Goal: Task Accomplishment & Management: Manage account settings

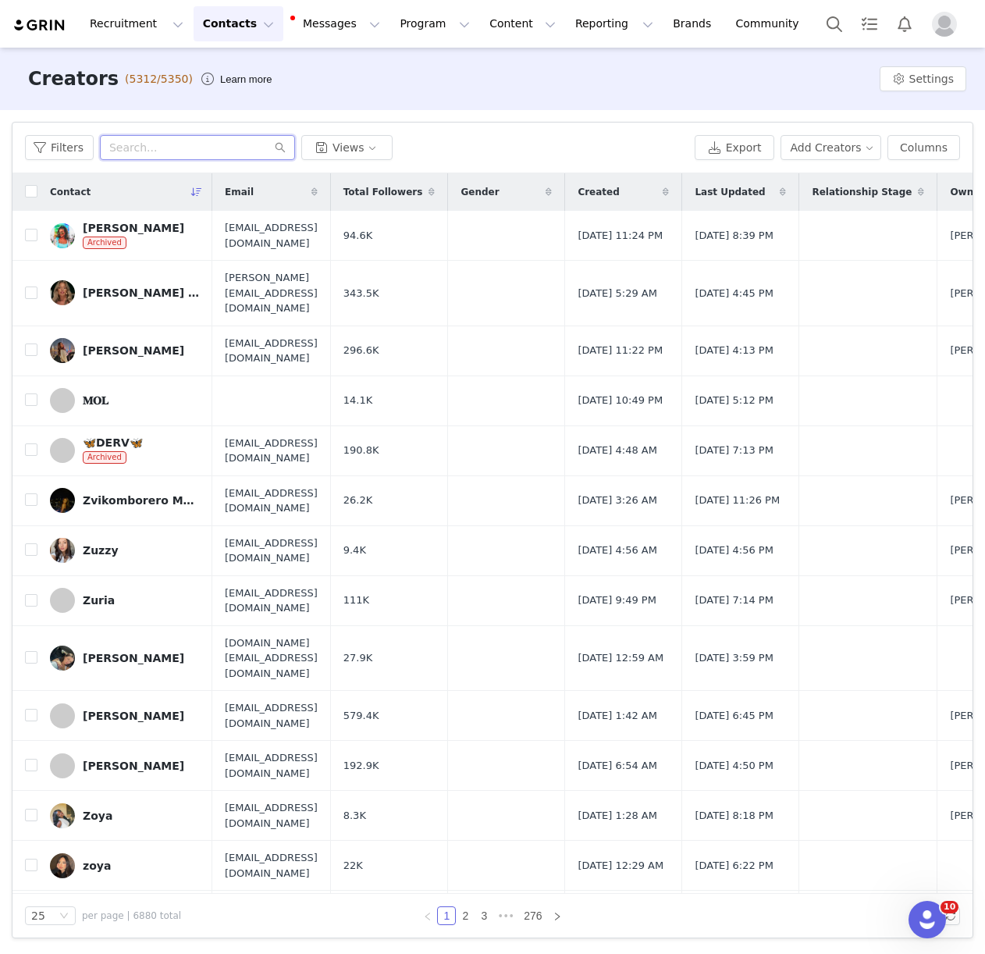
click at [130, 147] on input "text" at bounding box center [197, 147] width 195 height 25
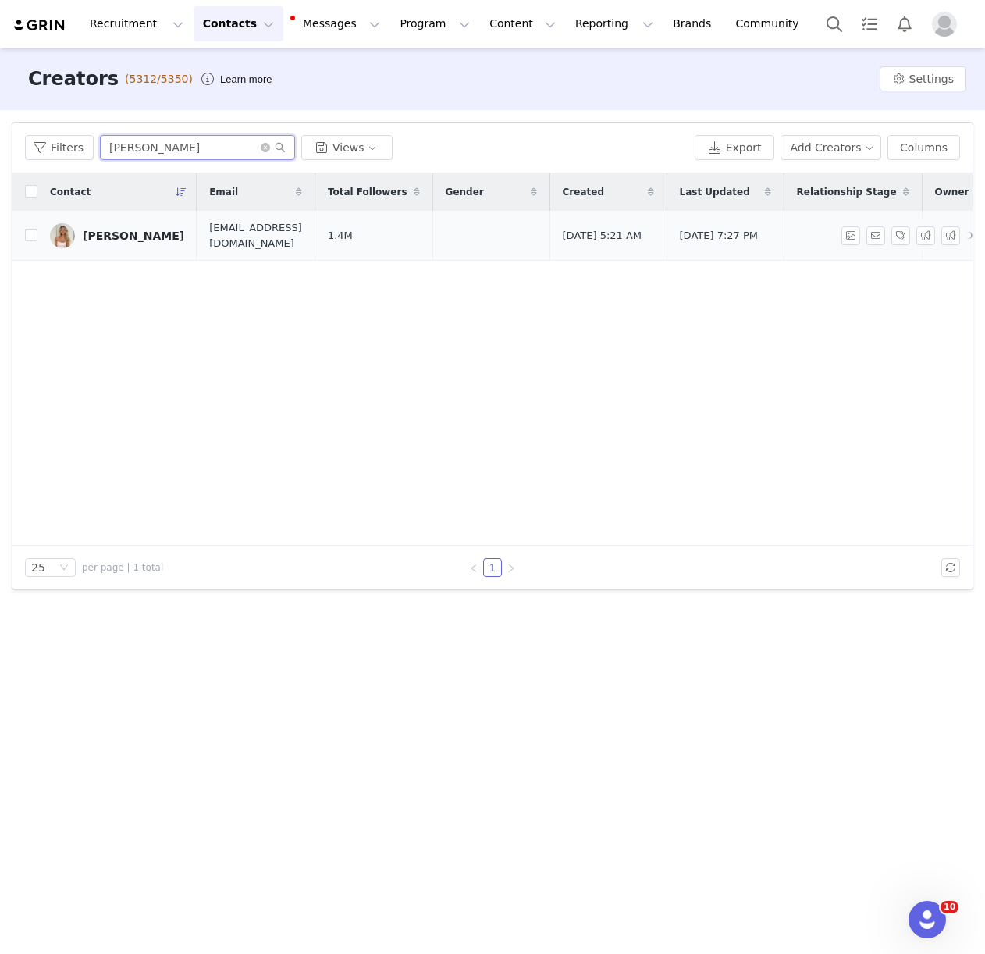
type input "courtney antalek"
click at [126, 238] on div "Courtney Antalek" at bounding box center [133, 235] width 101 height 12
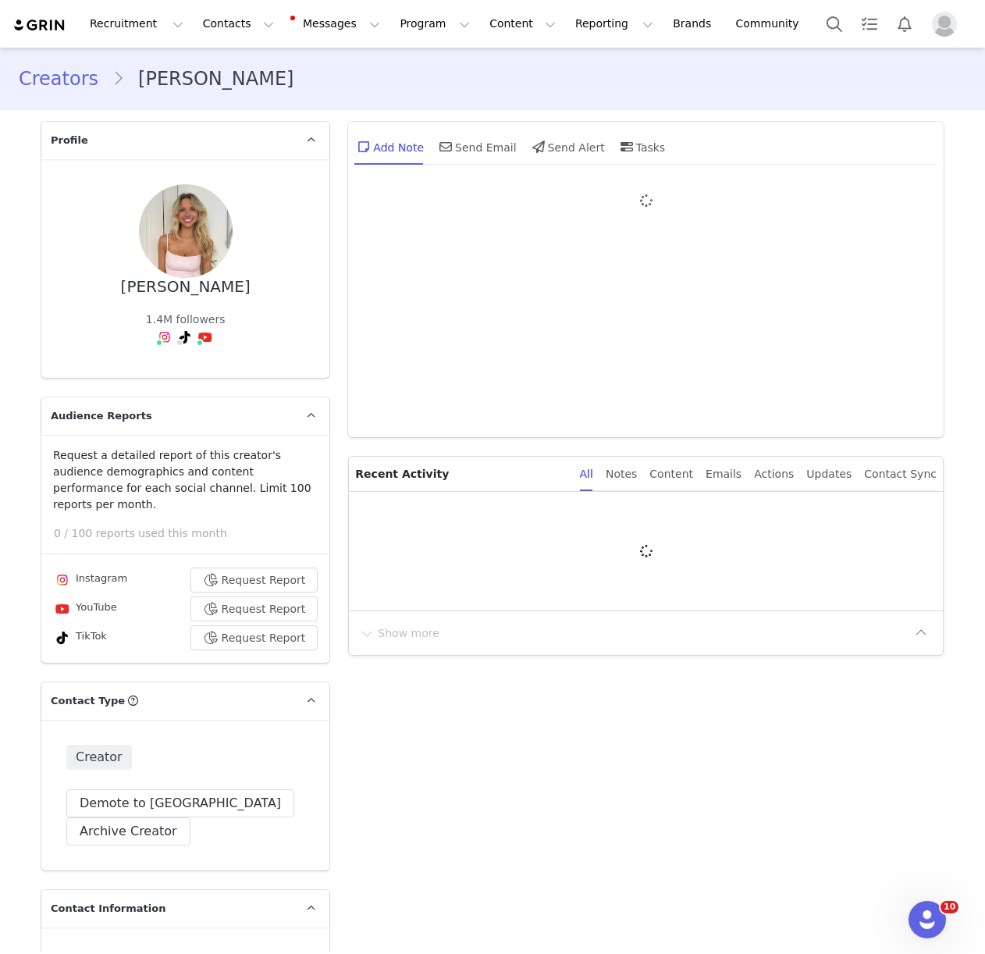
type input "+1 ([GEOGRAPHIC_DATA])"
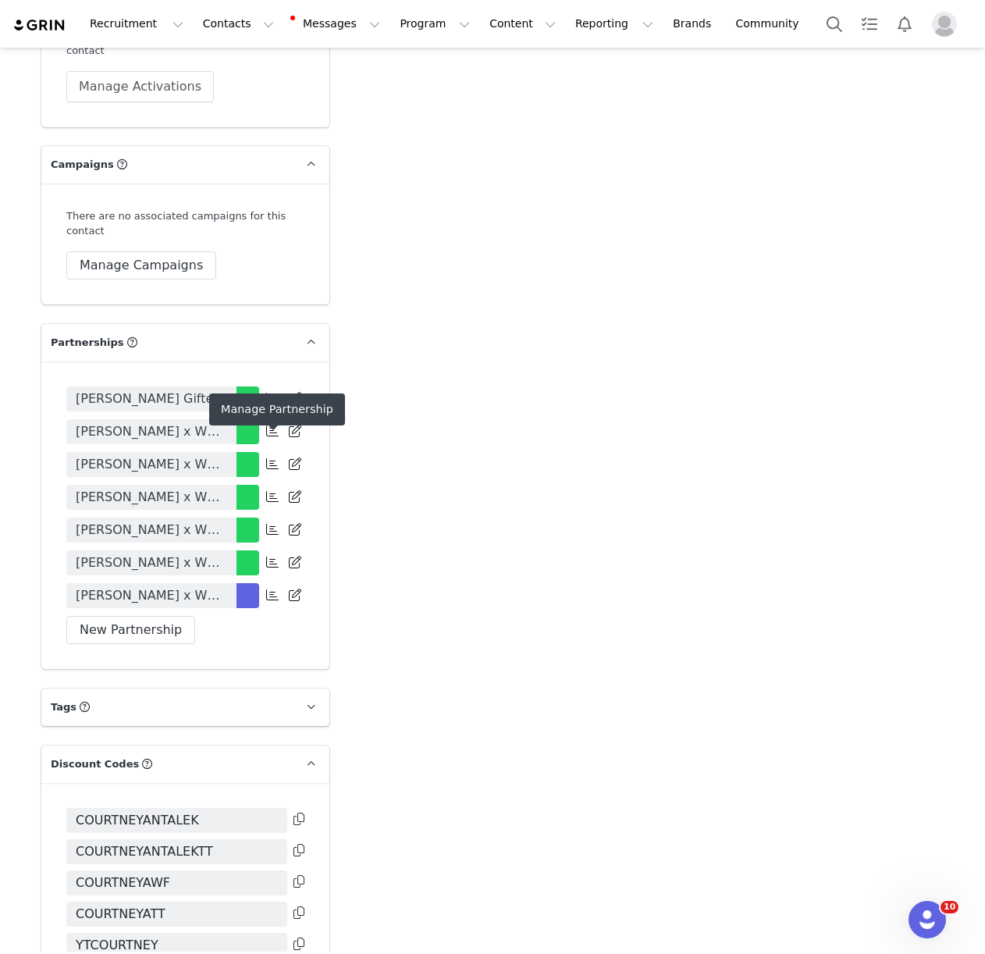
scroll to position [3358, 0]
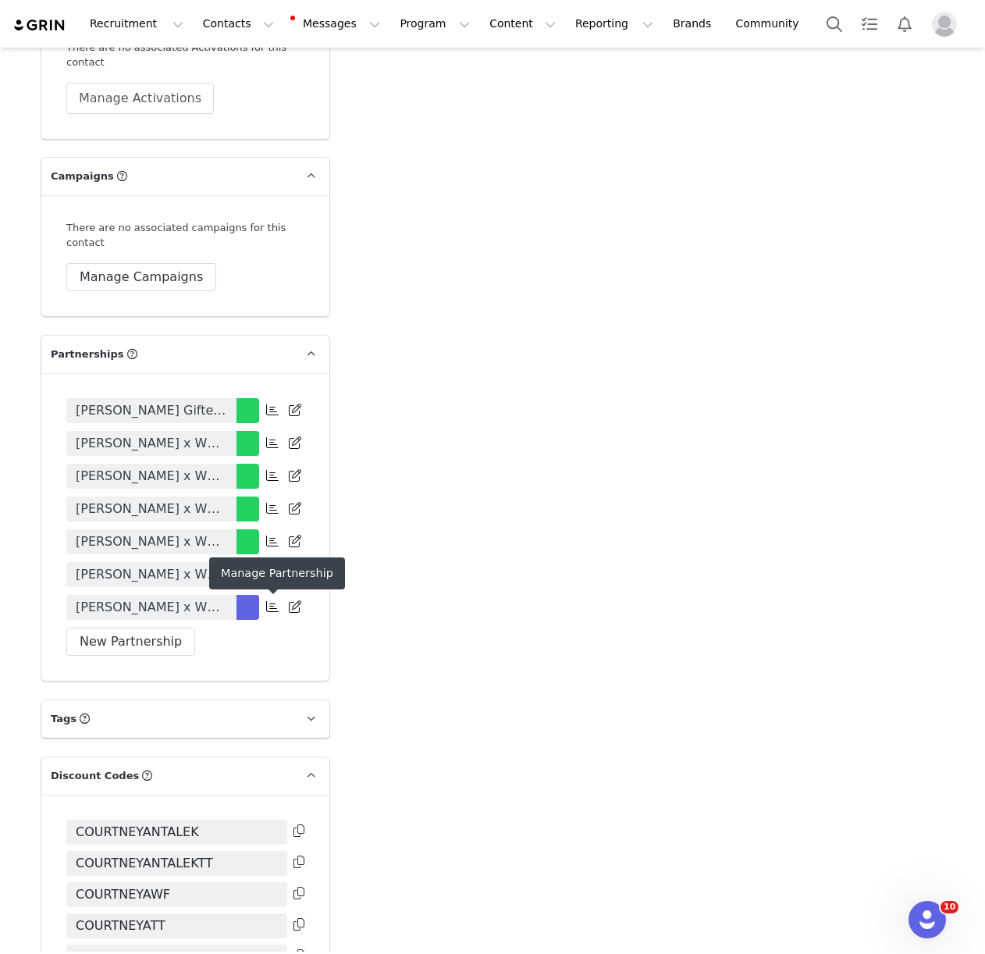
click at [269, 610] on icon at bounding box center [272, 606] width 12 height 12
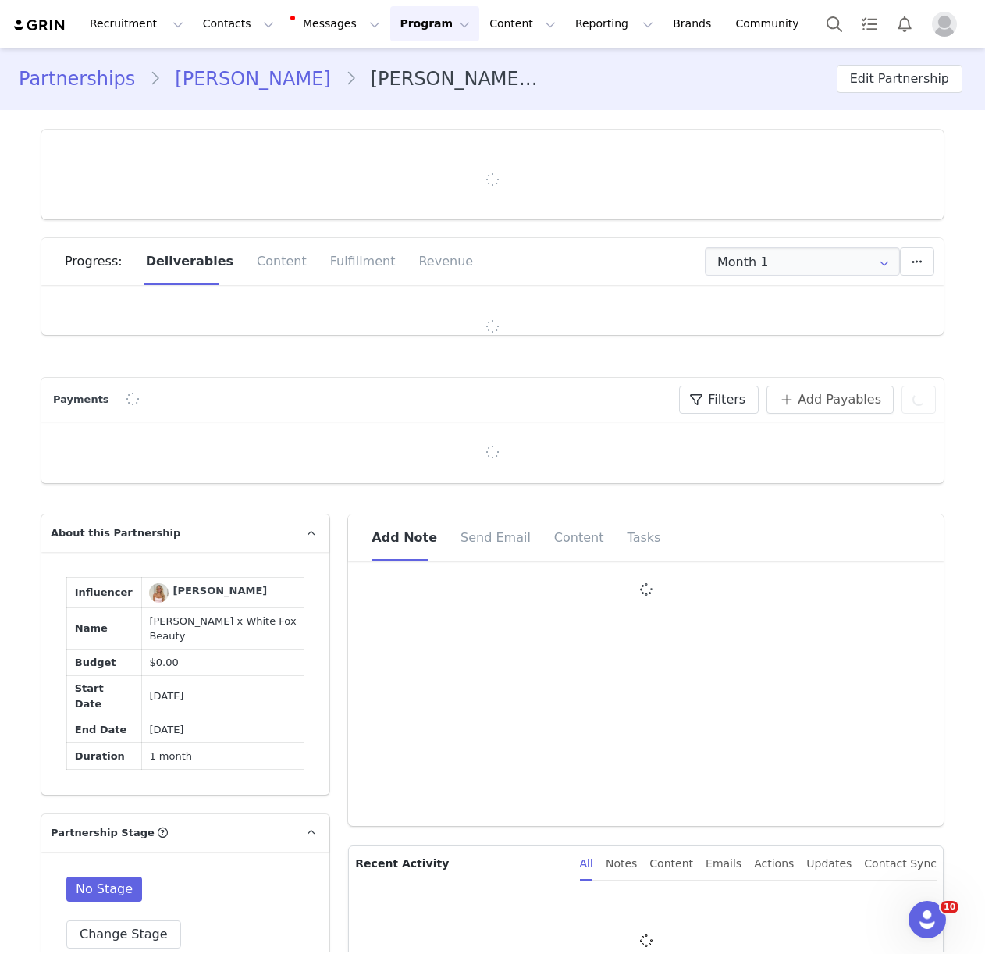
type input "+1 ([GEOGRAPHIC_DATA])"
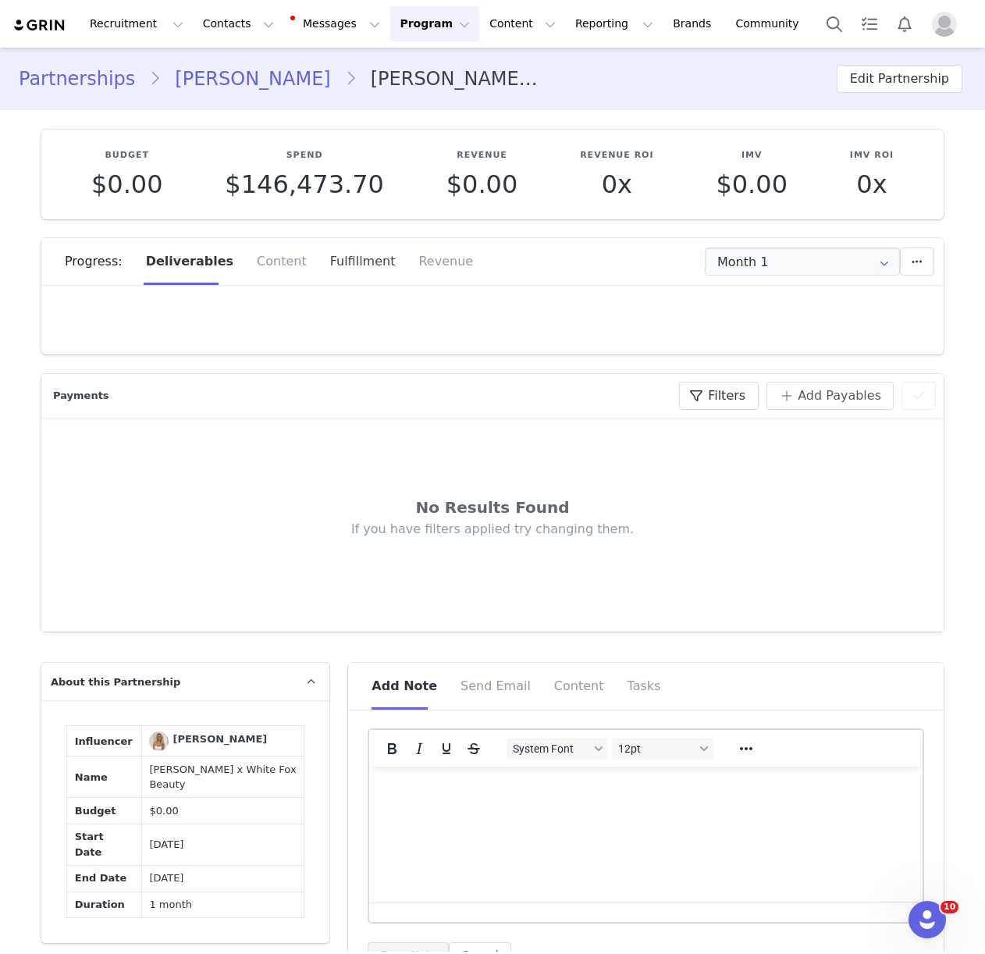
click at [345, 261] on div "Fulfillment" at bounding box center [362, 261] width 89 height 47
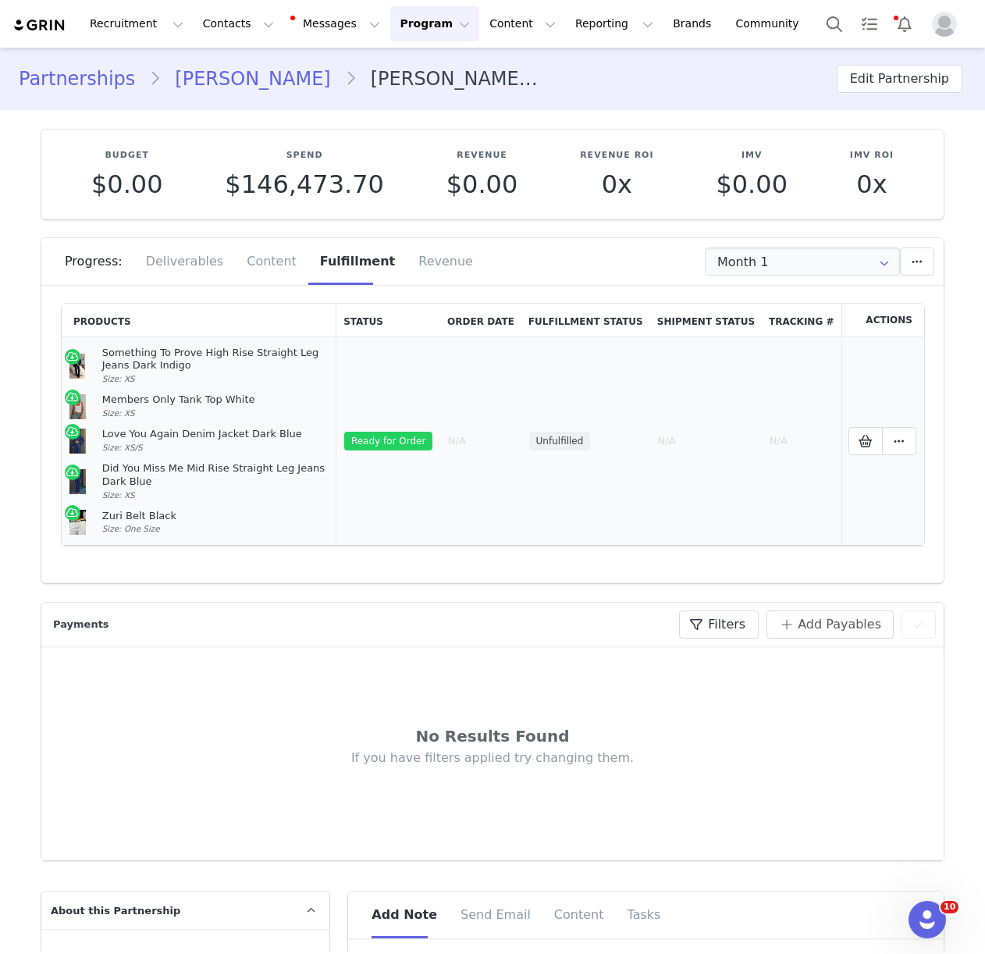
click at [856, 389] on td "Selected Products Mark as Fulfilled Create Shopify Draft Order Create Shopify O…" at bounding box center [883, 441] width 84 height 208
click at [863, 440] on icon at bounding box center [866, 441] width 14 height 12
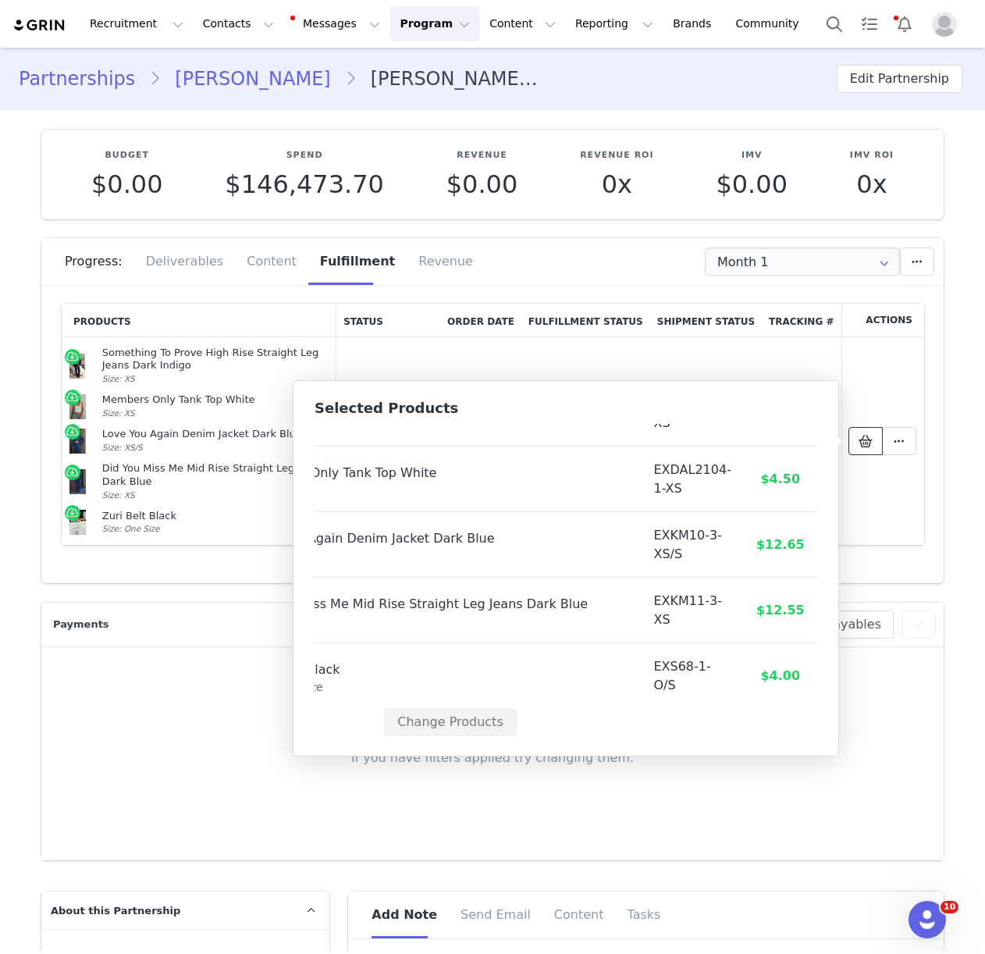
scroll to position [83, 145]
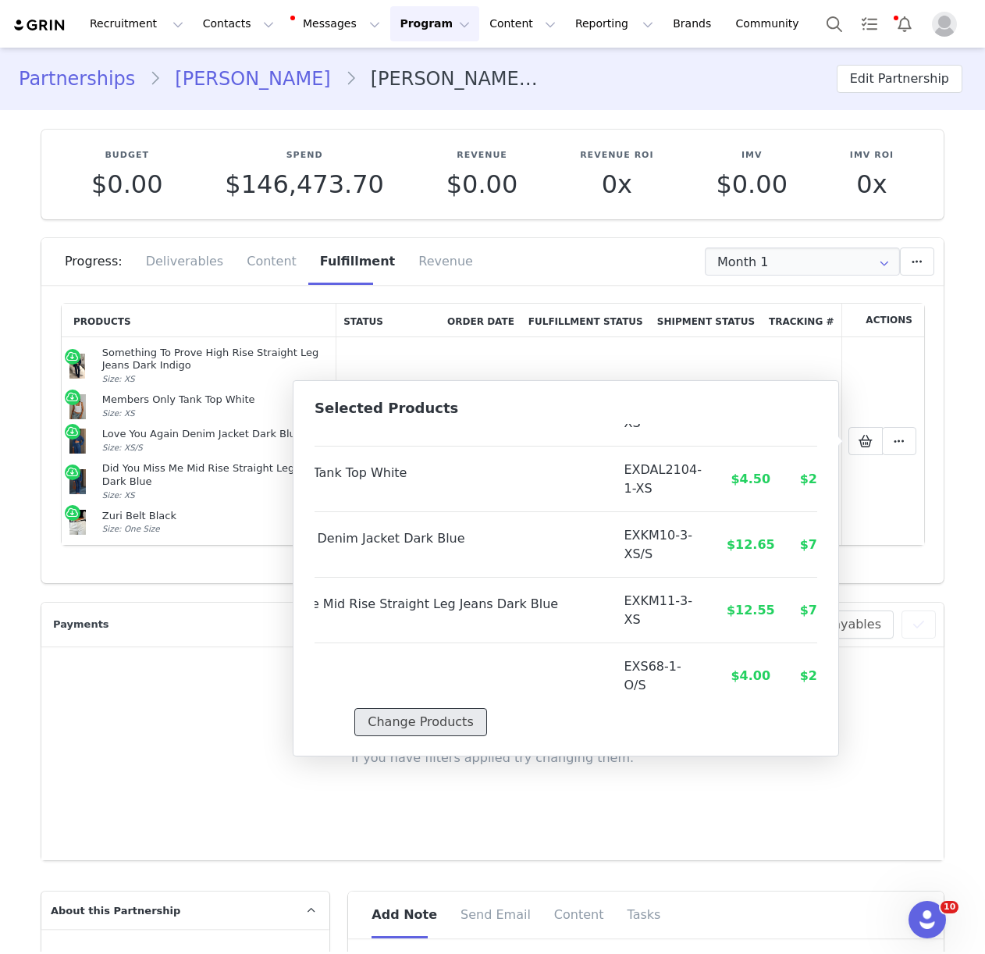
click at [390, 720] on button "Change Products" at bounding box center [420, 722] width 132 height 28
select select "28012267"
select select "27950548"
select select "27625394"
select select "27628692"
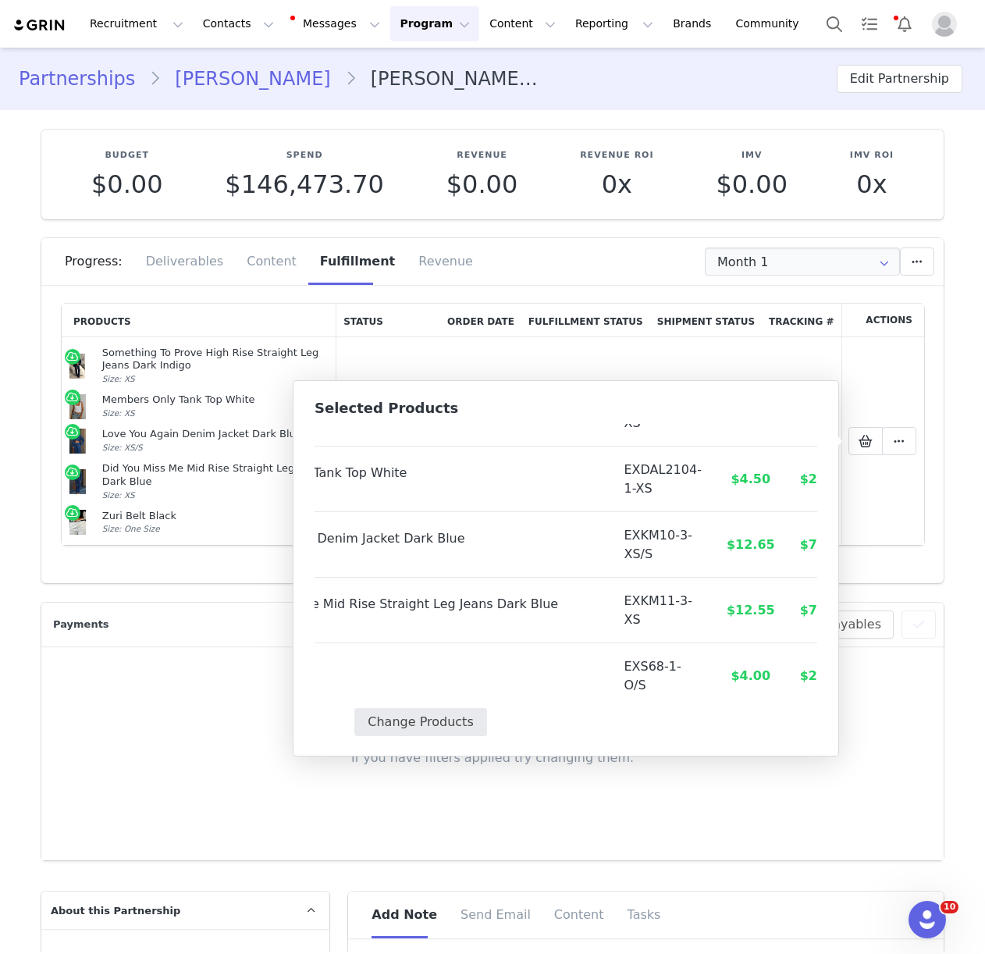
select select "27332876"
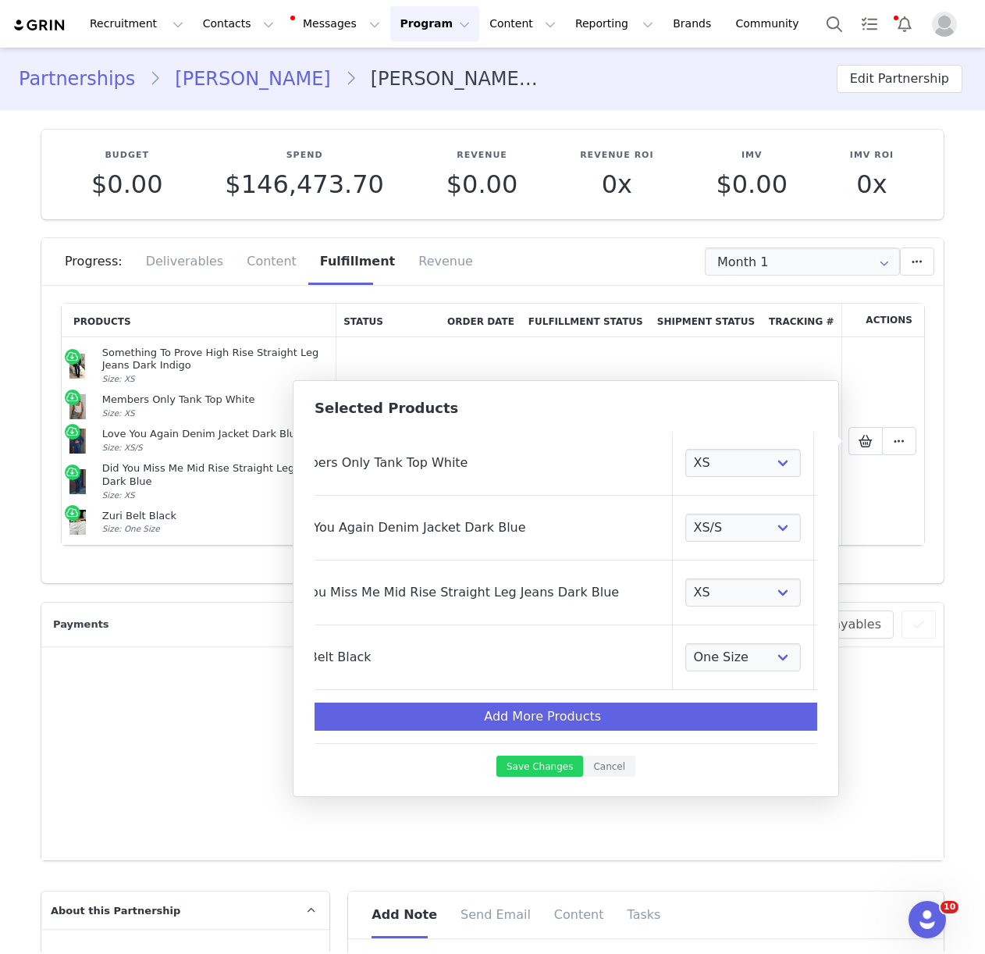
scroll to position [106, 0]
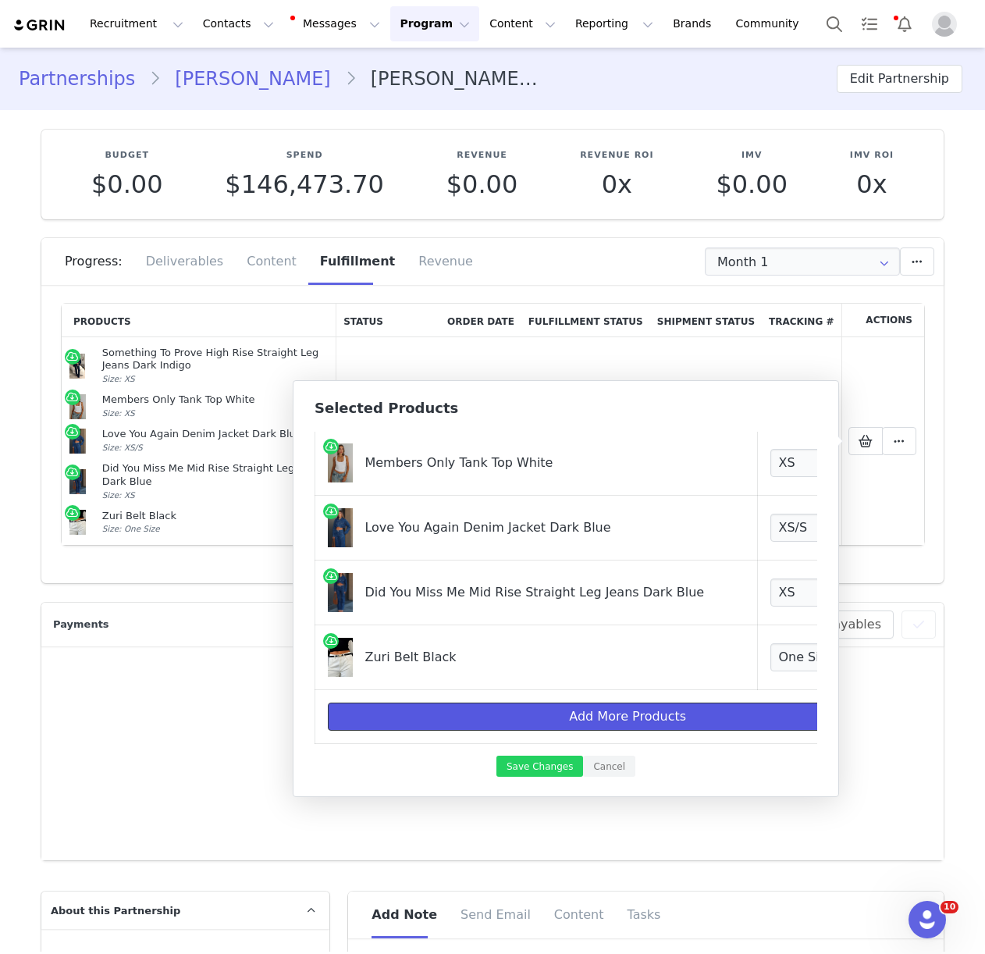
click at [546, 721] on button "Add More Products" at bounding box center [627, 716] width 599 height 28
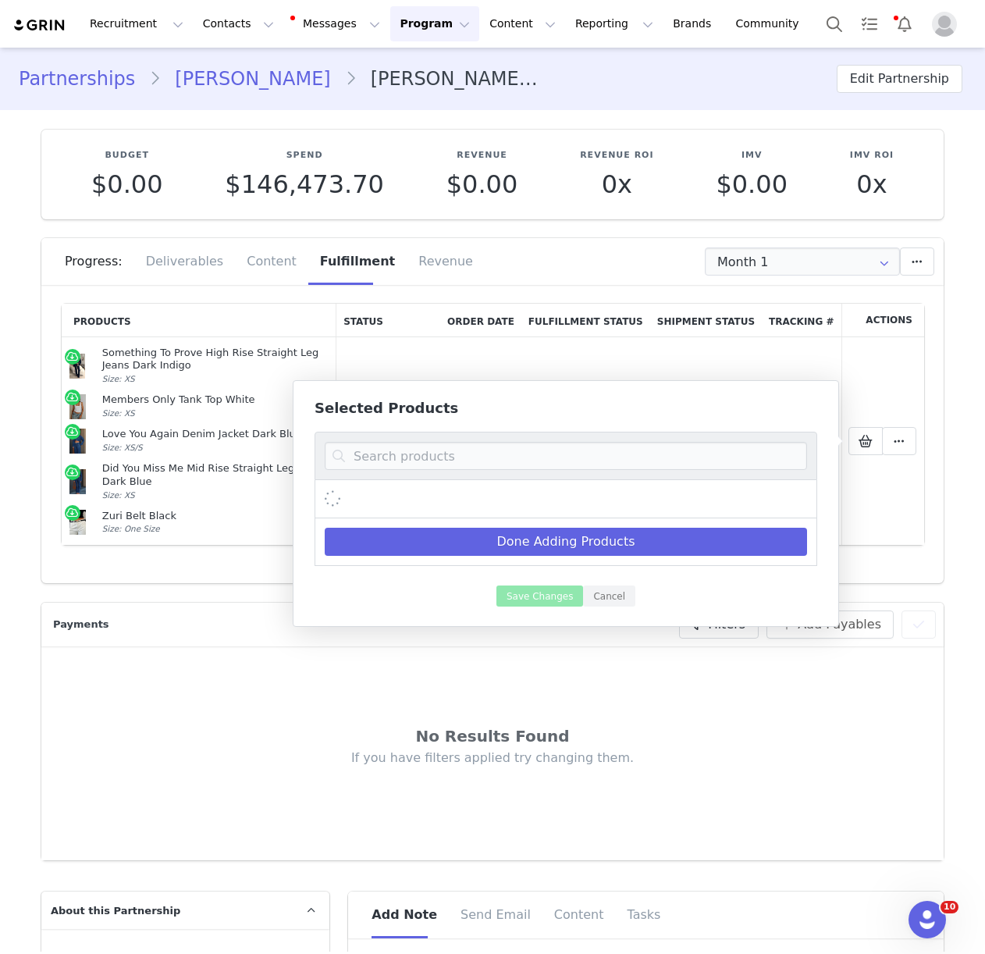
scroll to position [0, 0]
click at [393, 453] on input at bounding box center [566, 456] width 482 height 28
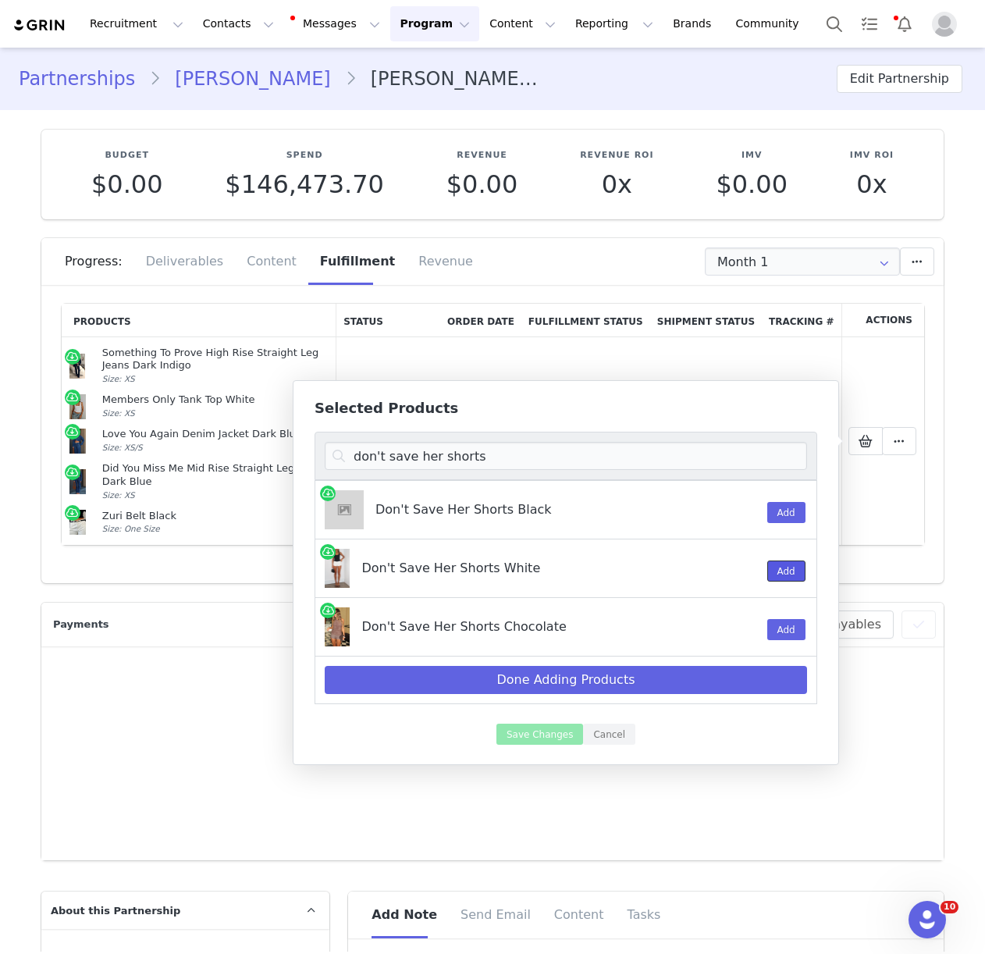
click at [791, 568] on button "Add" at bounding box center [786, 570] width 38 height 21
click at [403, 455] on input "don't save her shorts" at bounding box center [566, 456] width 482 height 28
click at [403, 456] on input "don't save her shorts" at bounding box center [566, 456] width 482 height 28
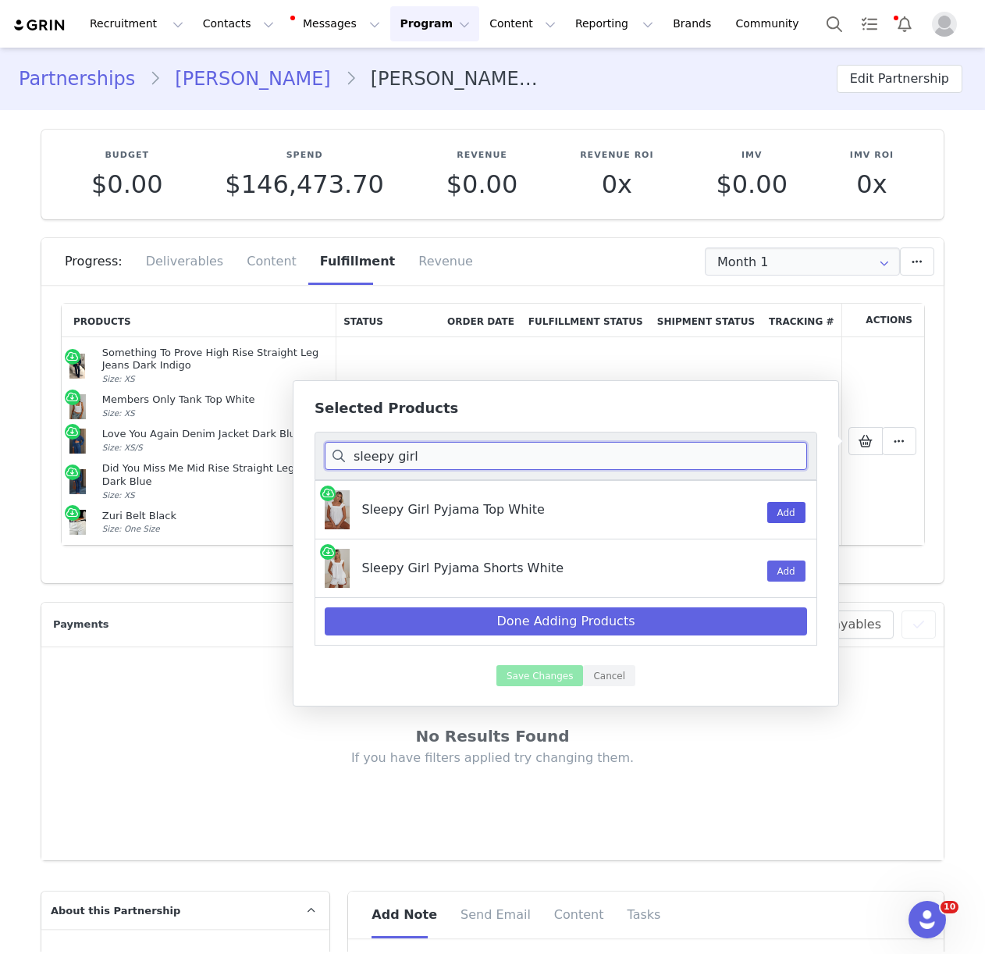
type input "sleepy girl"
click at [774, 514] on button "Add" at bounding box center [786, 512] width 38 height 21
click at [784, 570] on button "Add" at bounding box center [786, 570] width 38 height 21
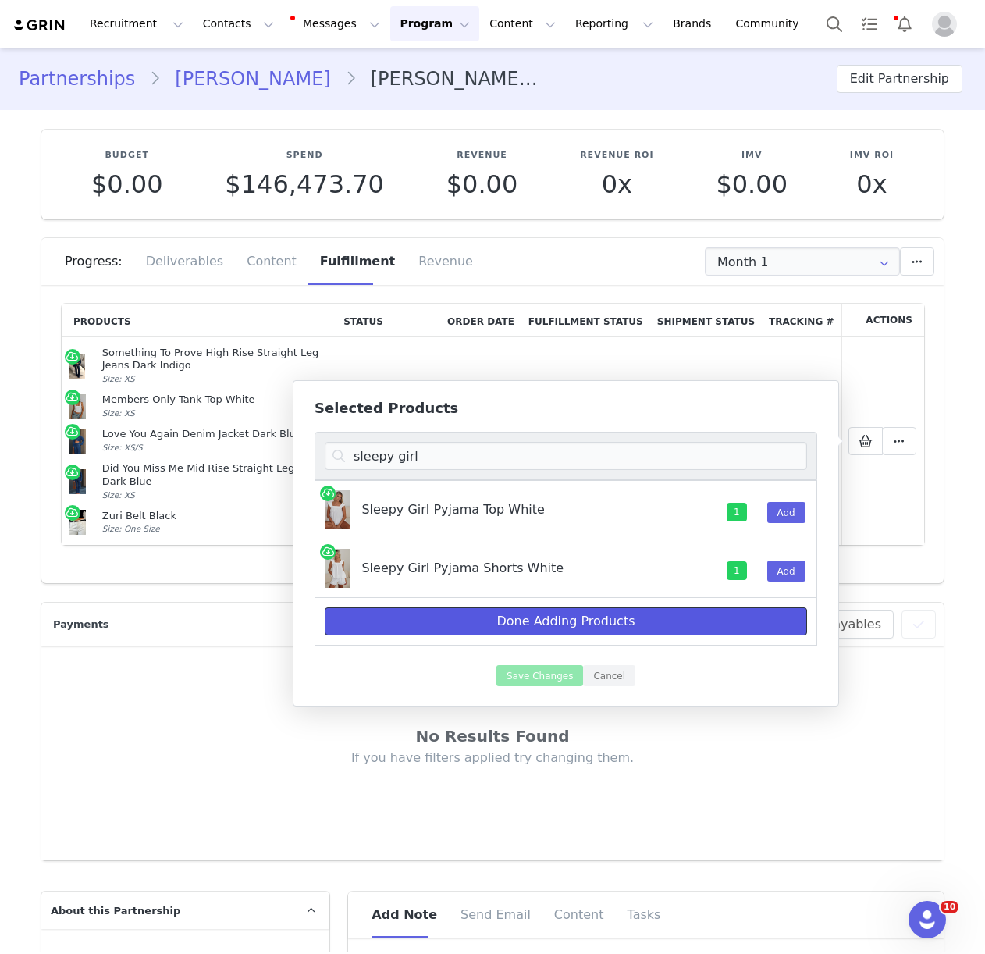
click at [561, 616] on button "Done Adding Products" at bounding box center [566, 621] width 482 height 28
select select "28012267"
select select "27950548"
select select "27625394"
select select "27628692"
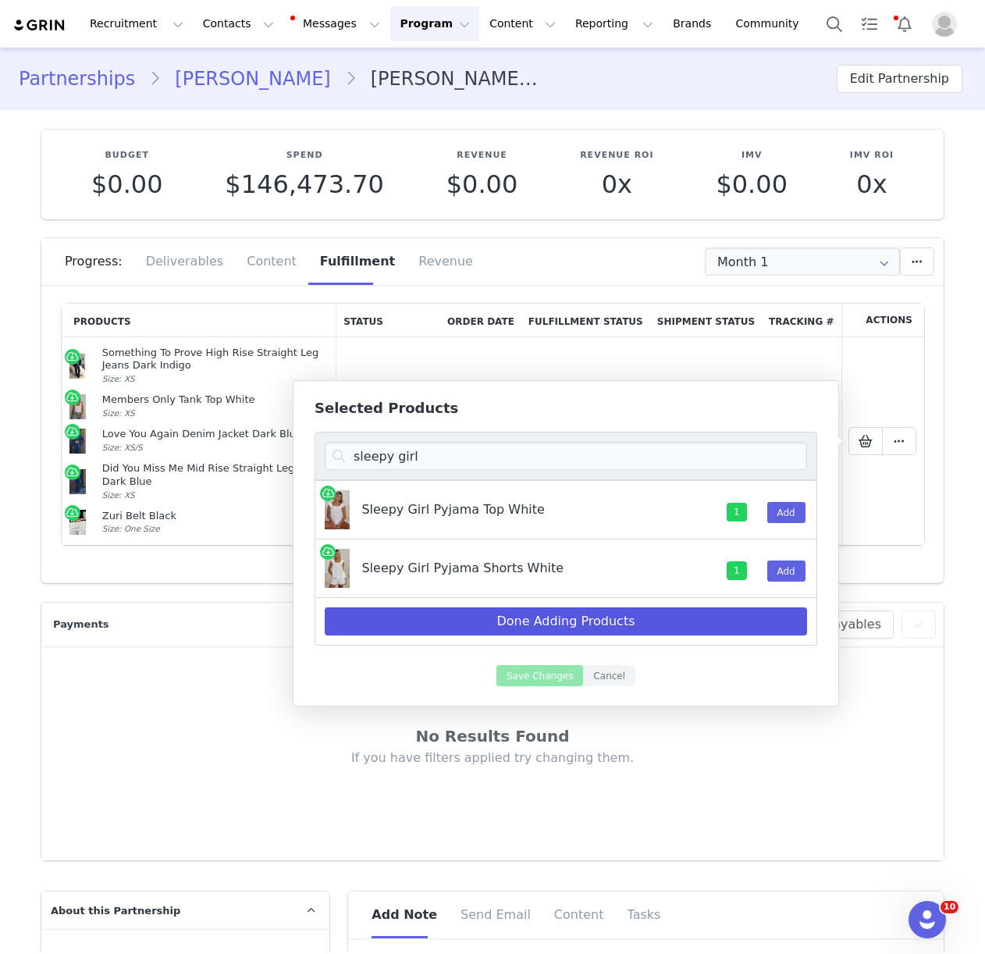
select select "27332876"
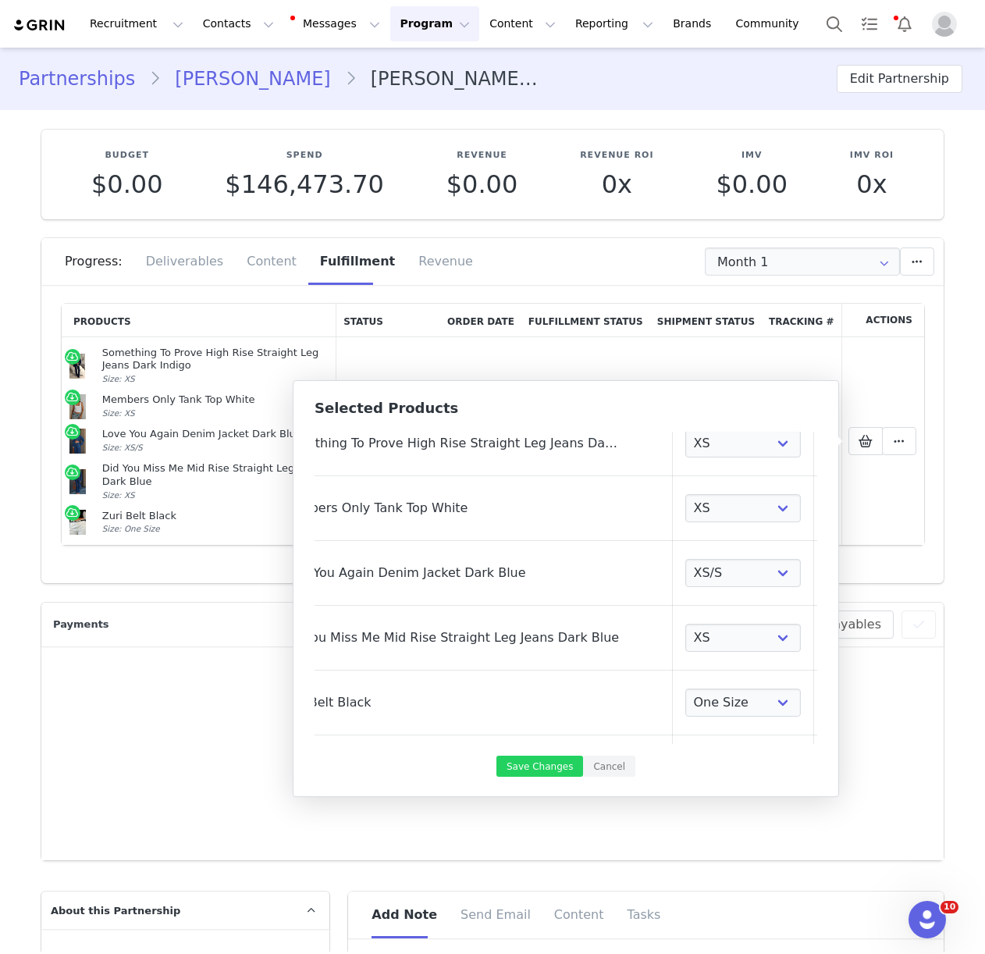
scroll to position [301, 85]
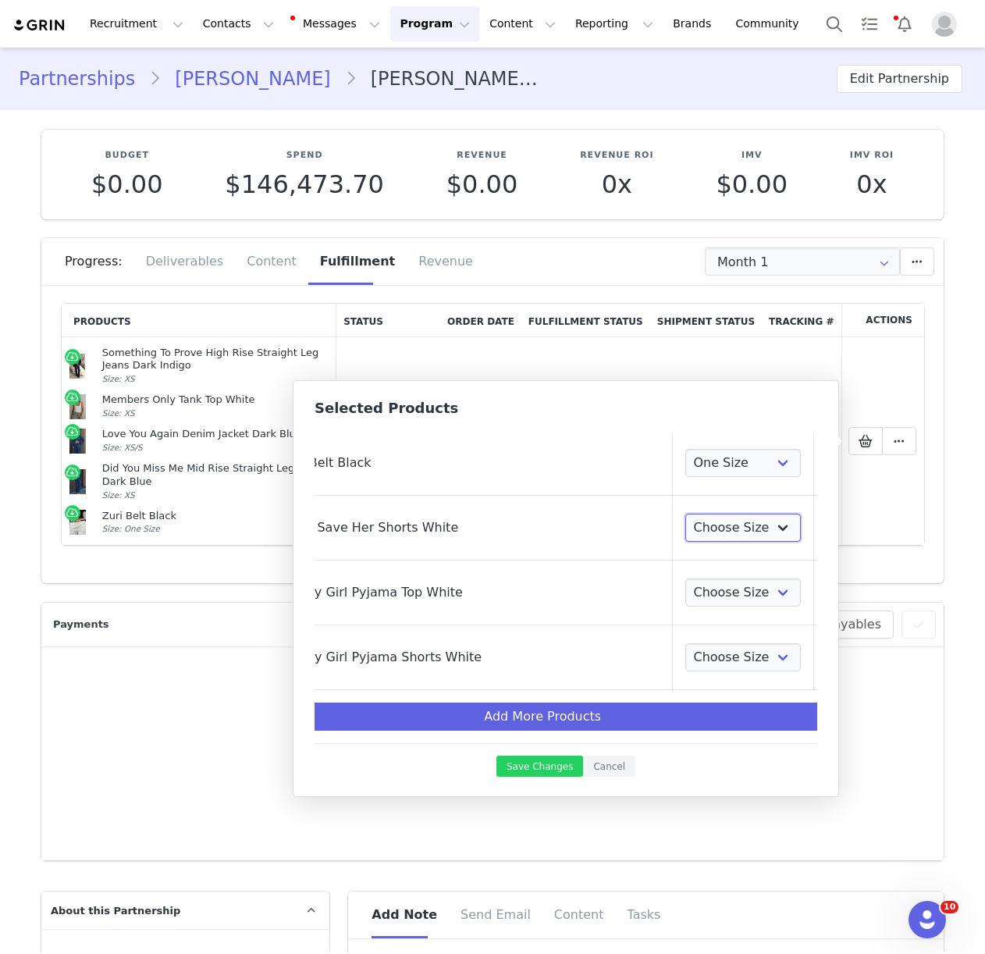
click at [693, 529] on select "Choose Size XXS XS S M L XL" at bounding box center [743, 528] width 116 height 28
select select "27627173"
click at [689, 592] on select "Choose Size XXS XS S M L XL" at bounding box center [743, 592] width 116 height 28
select select "28012171"
click at [685, 656] on select "Choose Size XXS XS S M L XL" at bounding box center [743, 657] width 116 height 28
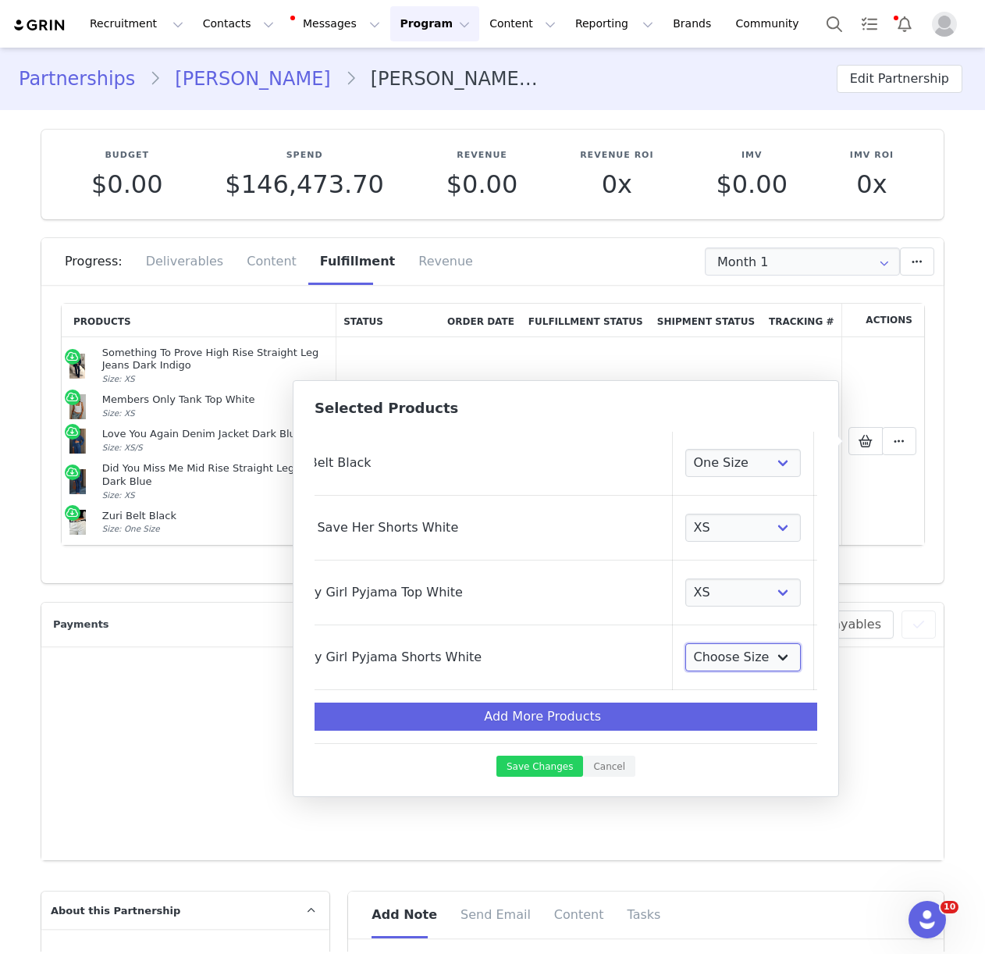
select select "28012135"
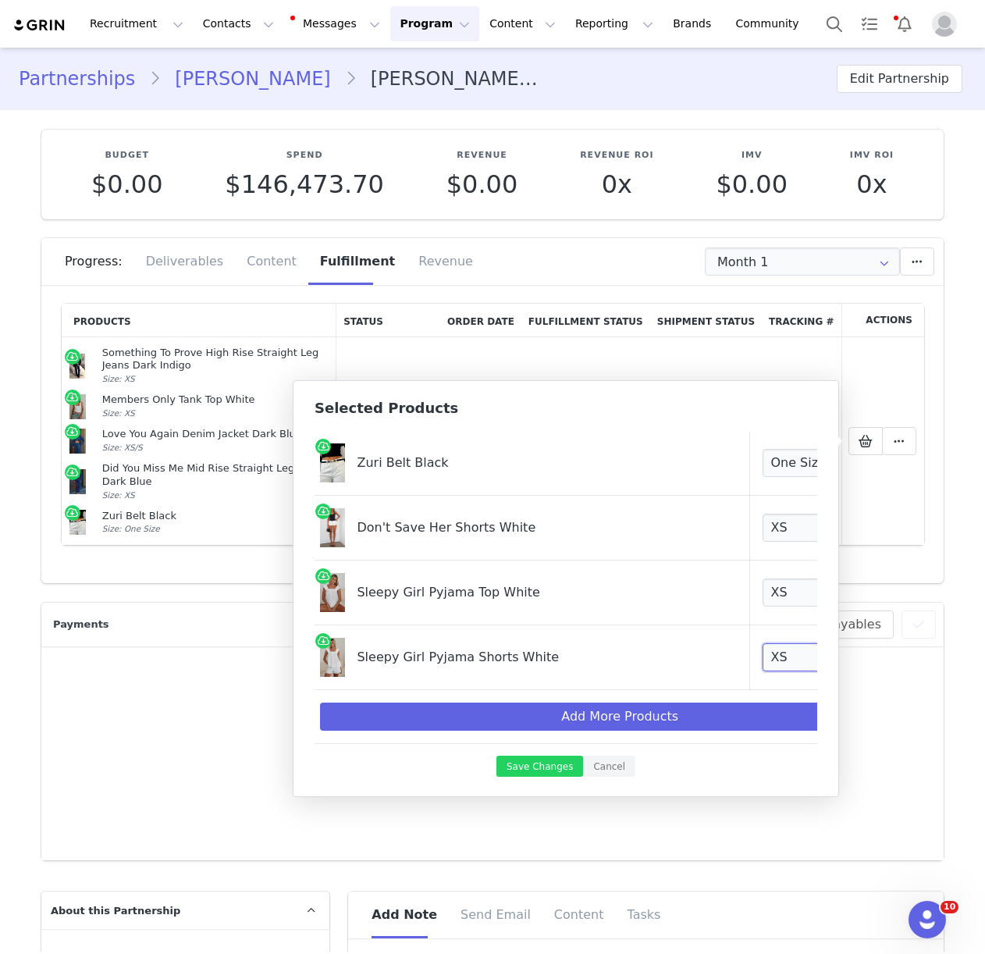
scroll to position [301, 0]
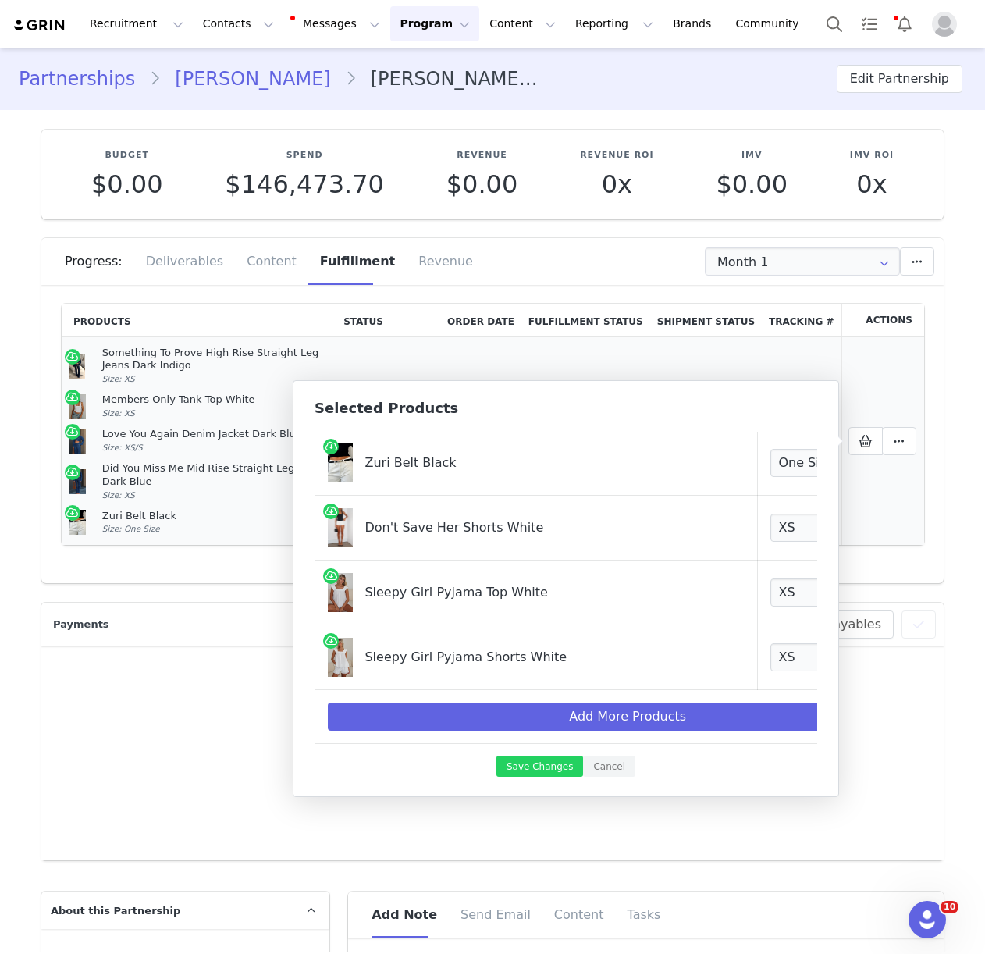
click at [496, 360] on td "N/A" at bounding box center [480, 441] width 81 height 208
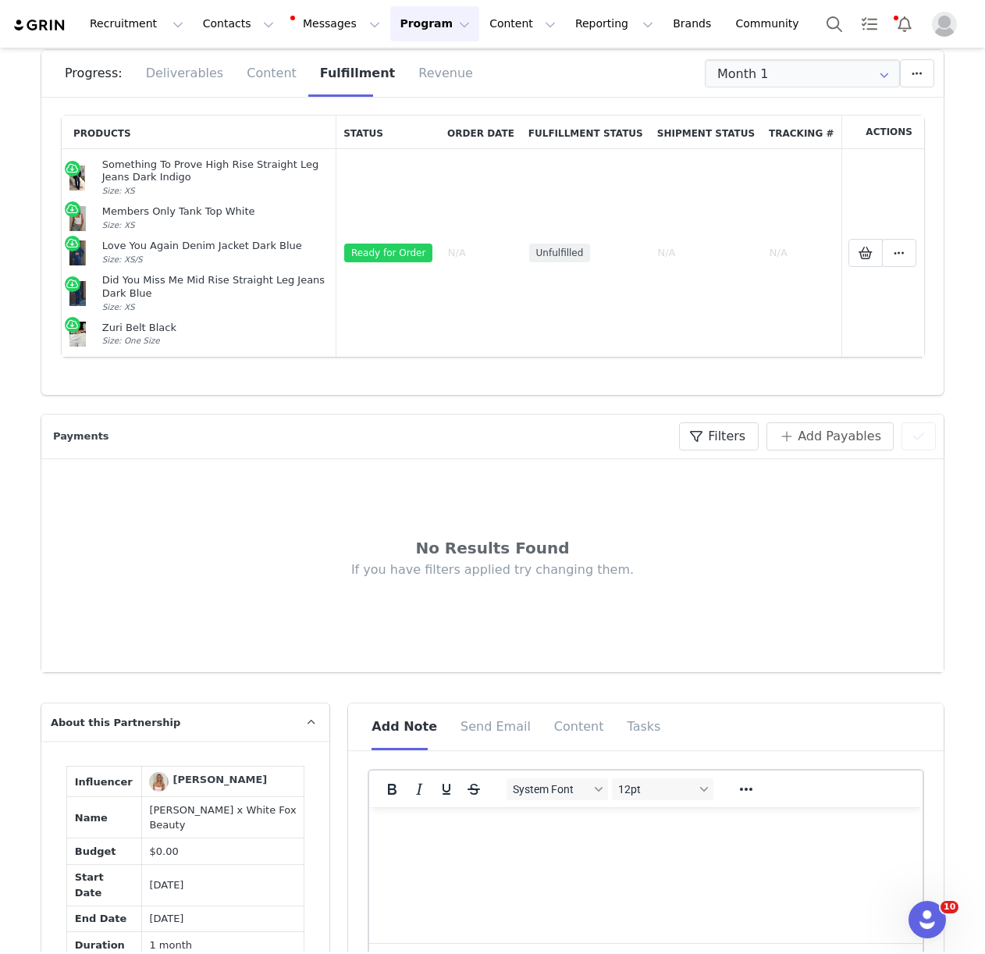
scroll to position [216, 0]
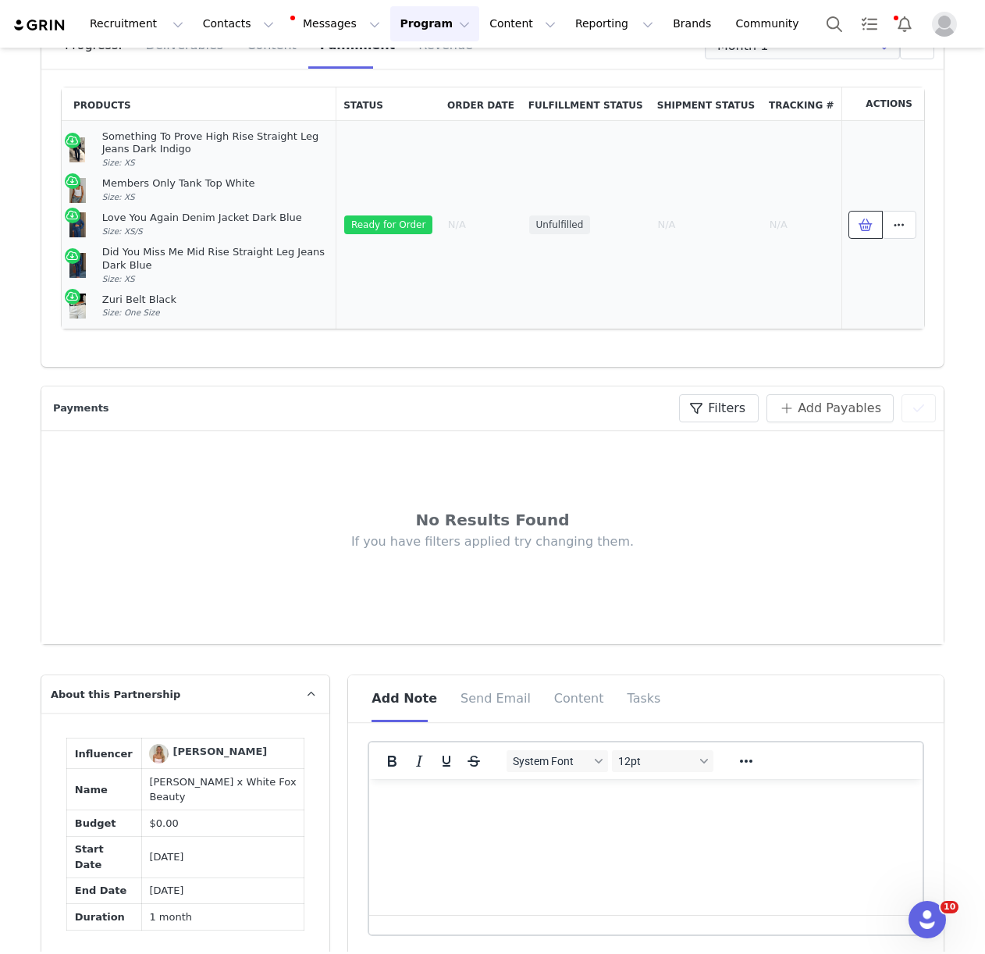
click at [857, 228] on span at bounding box center [865, 224] width 19 height 19
select select "28012267"
select select "27950548"
select select "27625394"
select select "27628692"
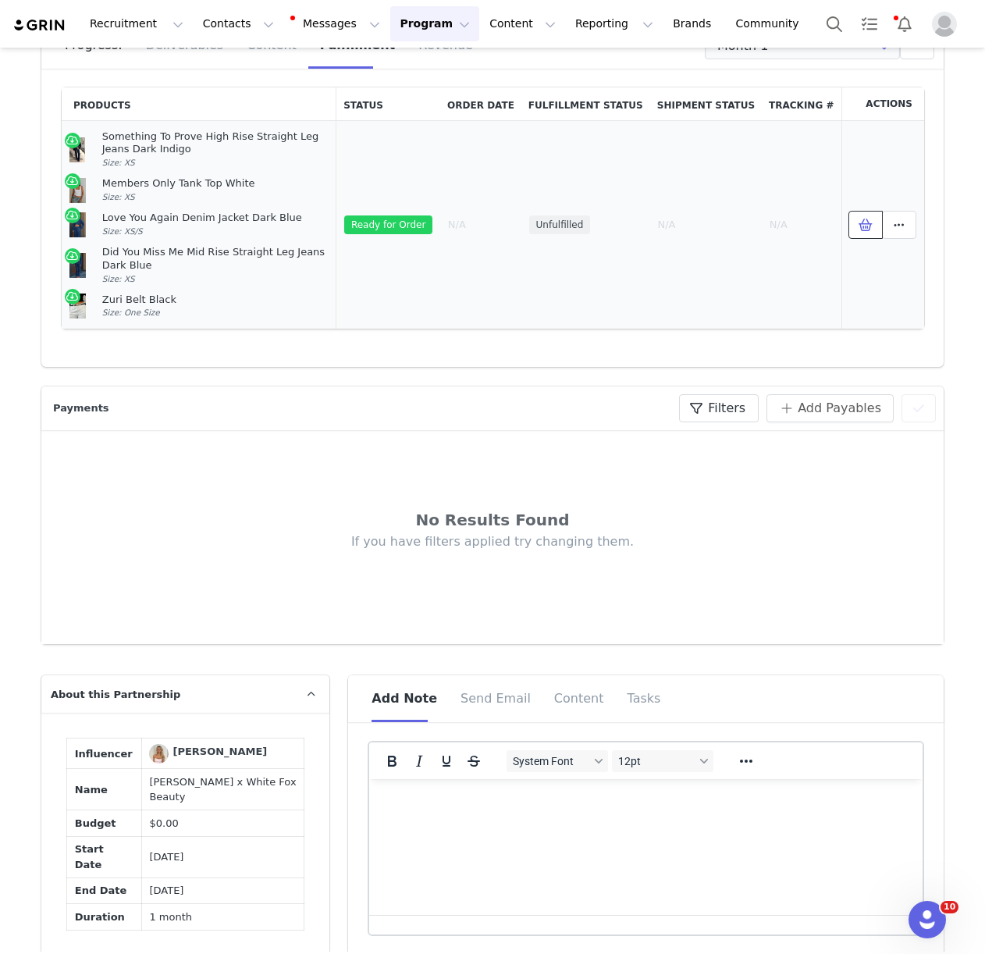
select select "27332876"
select select "27627173"
select select "28012171"
select select "28012135"
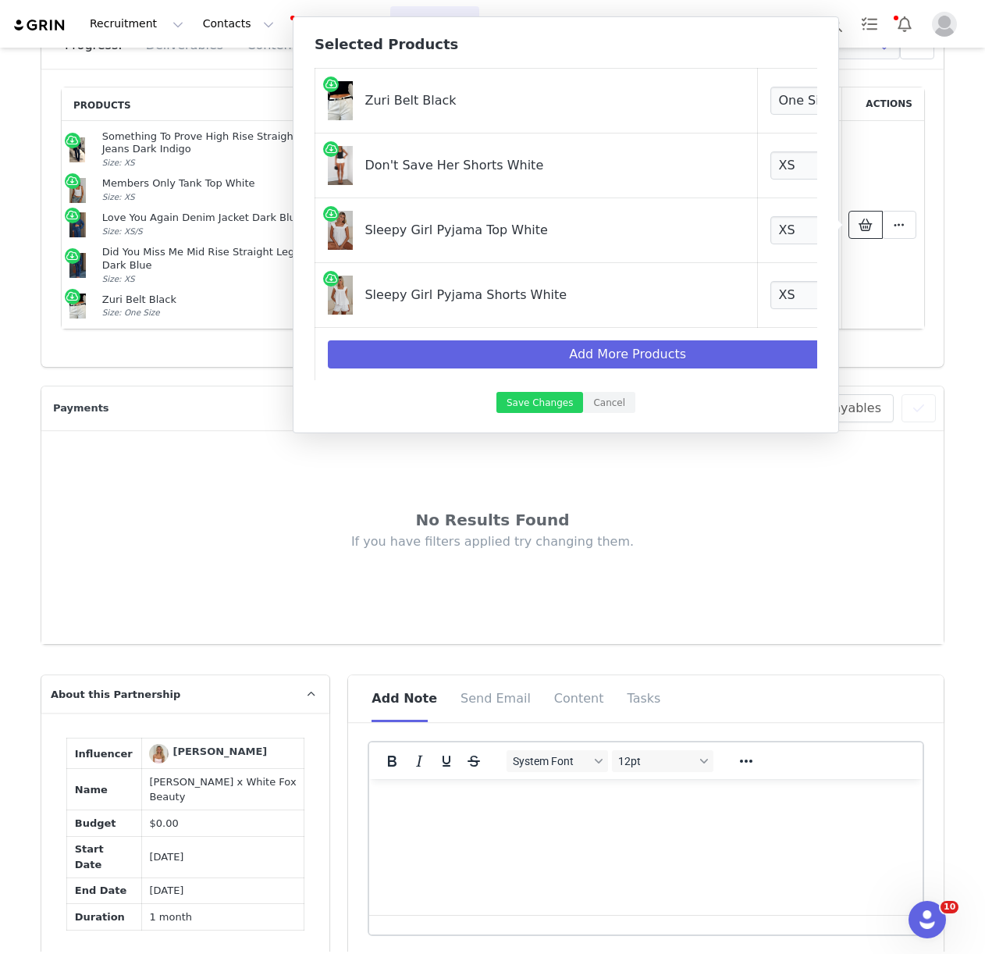
scroll to position [301, 0]
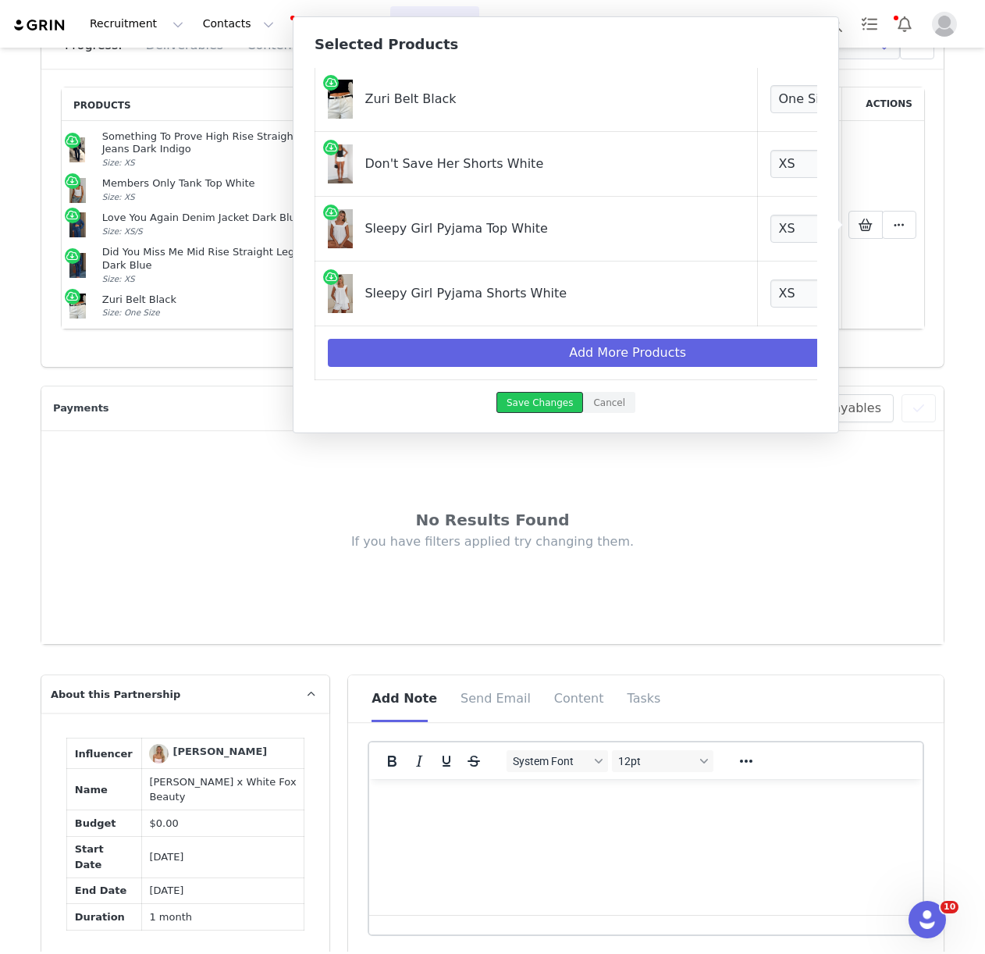
click at [542, 404] on button "Save Changes" at bounding box center [539, 402] width 87 height 21
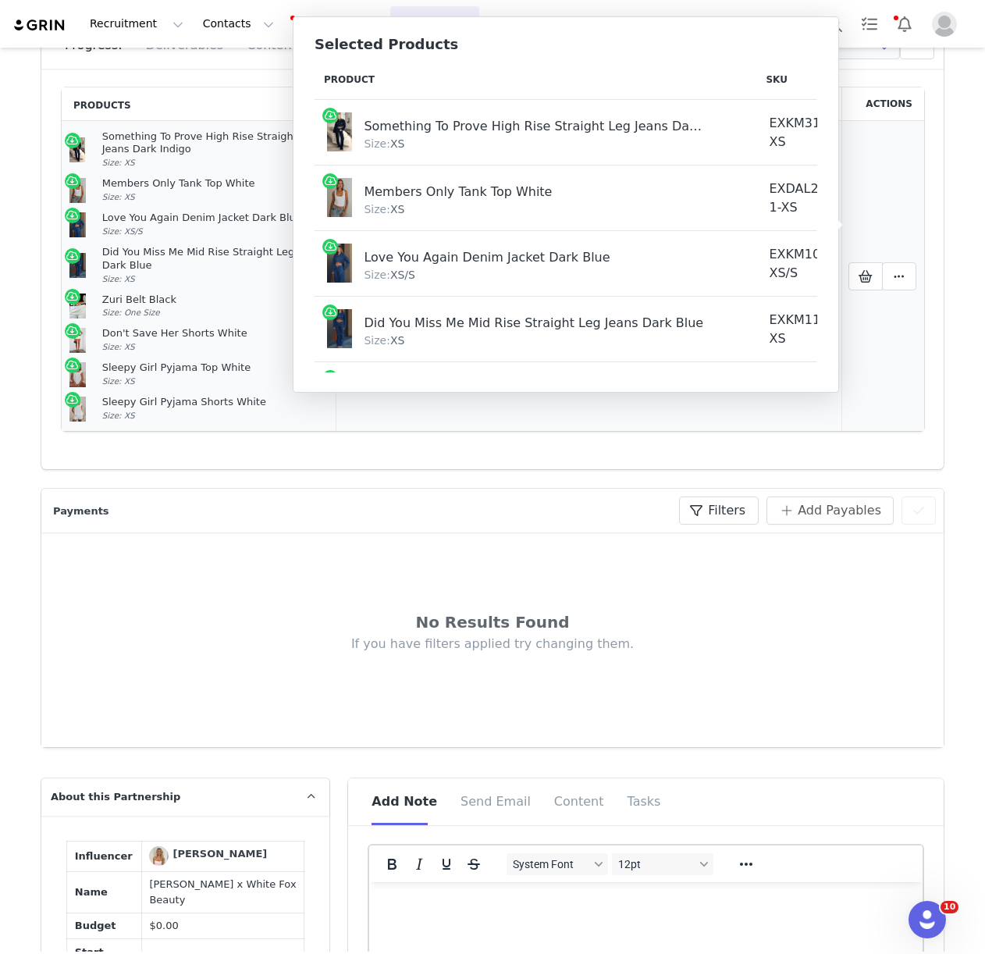
click at [230, 406] on div "Sleepy Girl Pyjama Shorts White" at bounding box center [215, 402] width 227 height 13
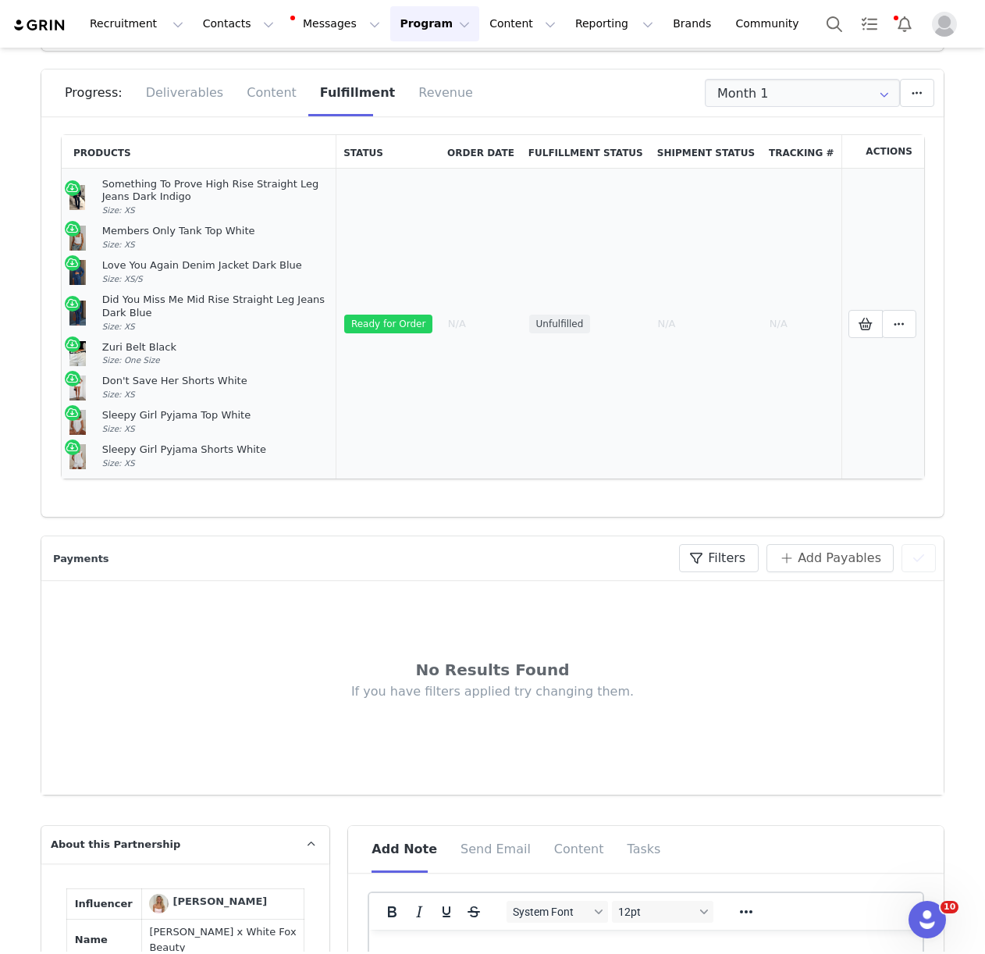
scroll to position [0, 0]
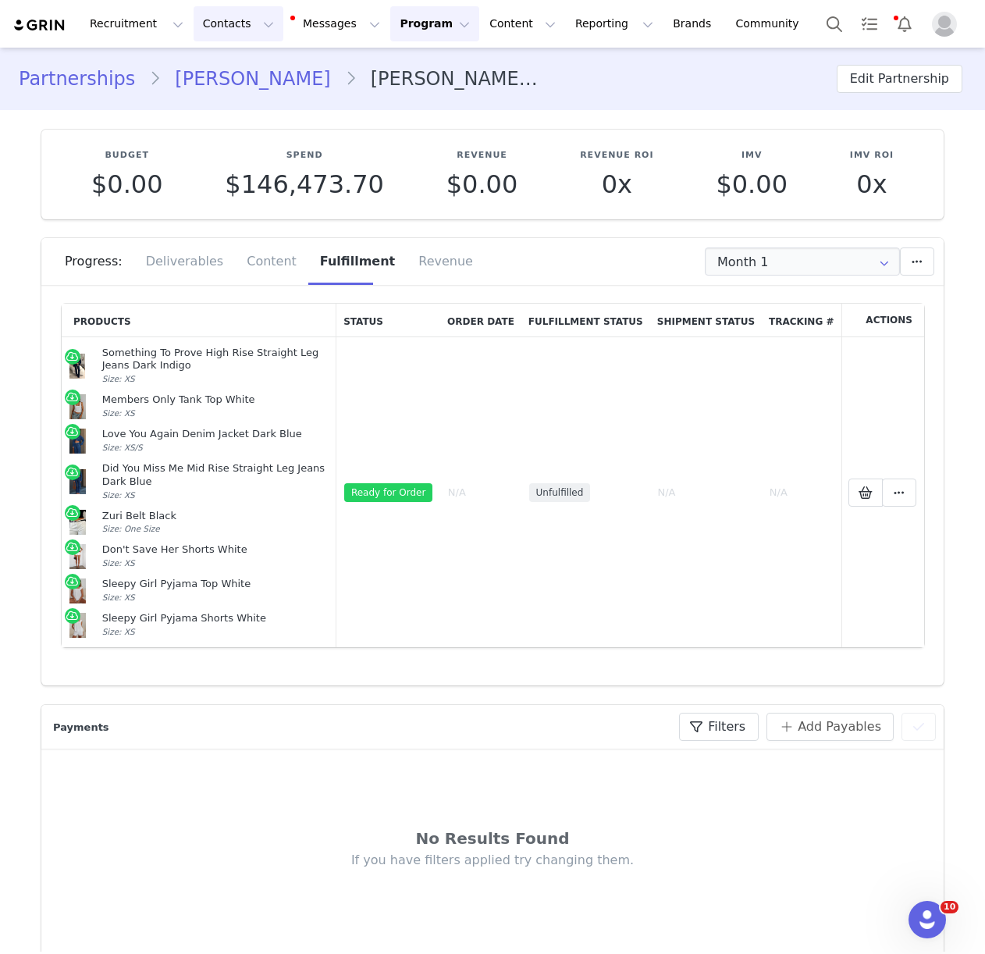
click at [226, 23] on button "Contacts Contacts" at bounding box center [239, 23] width 90 height 35
drag, startPoint x: 151, startPoint y: 69, endPoint x: 288, endPoint y: 183, distance: 178.5
click at [161, 69] on link "Courtney Antalek" at bounding box center [252, 79] width 183 height 28
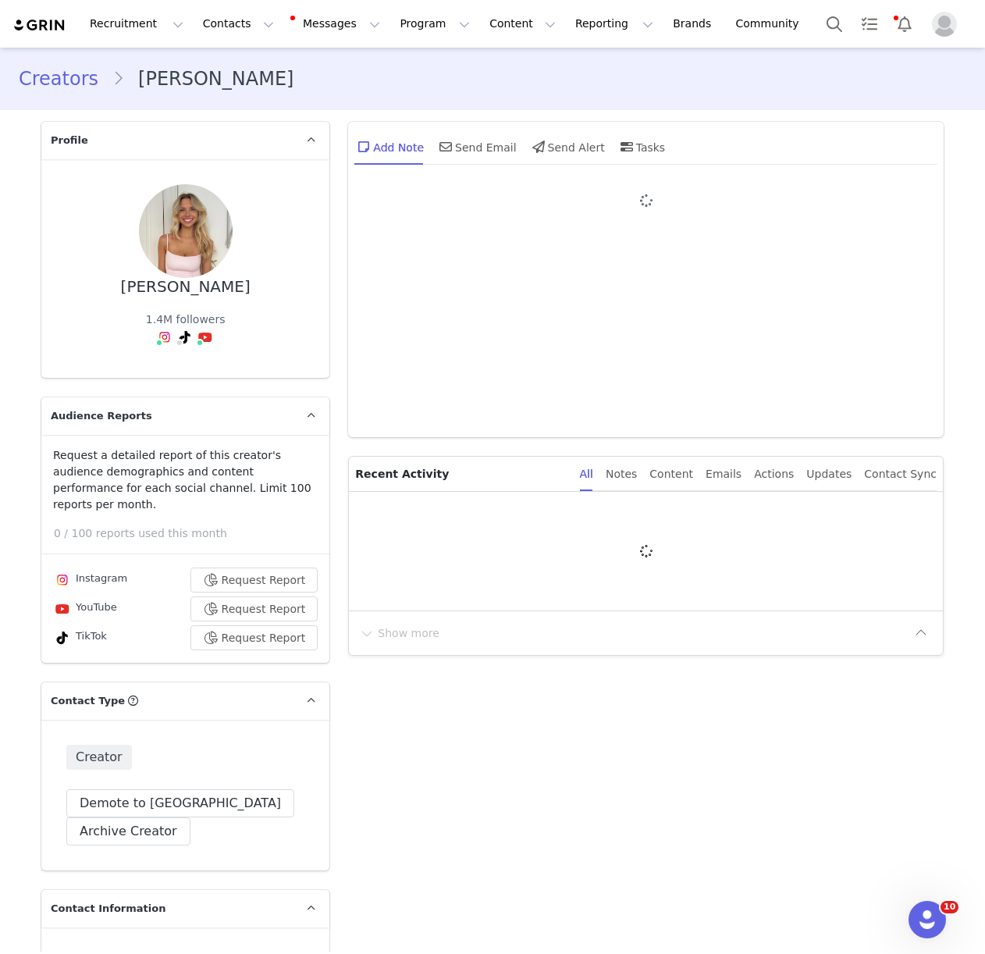
type input "+1 ([GEOGRAPHIC_DATA])"
